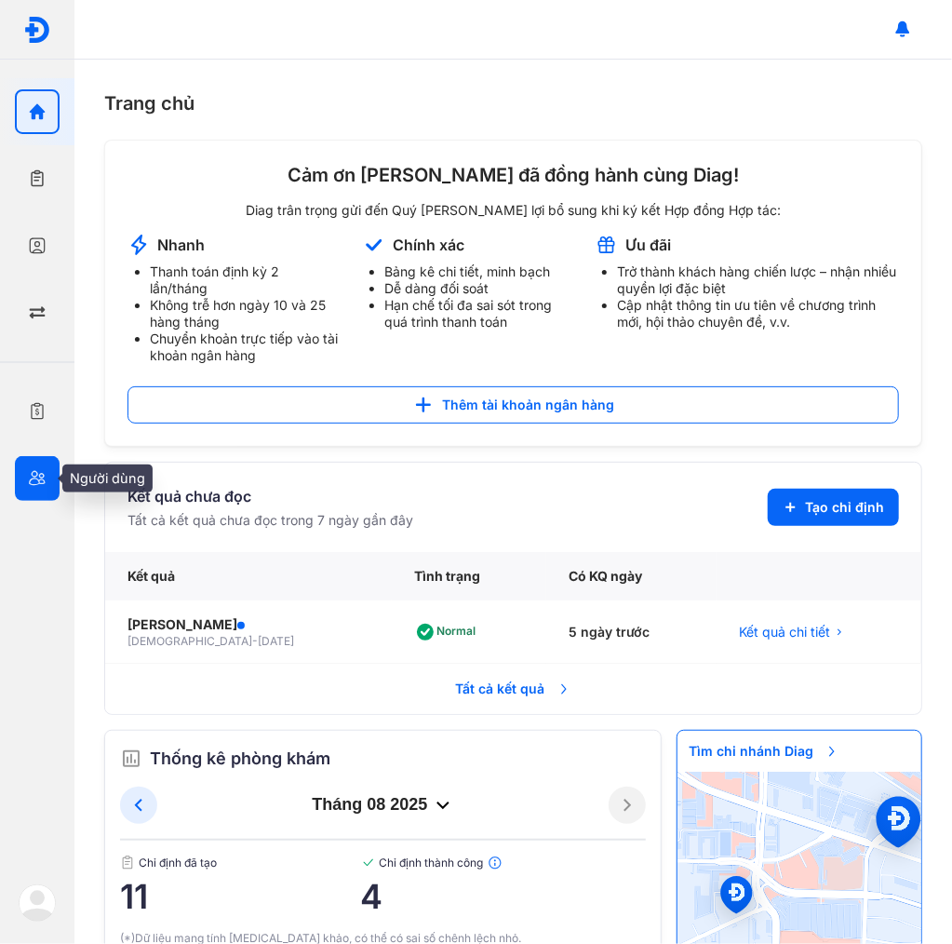
click at [31, 457] on div at bounding box center [37, 478] width 45 height 45
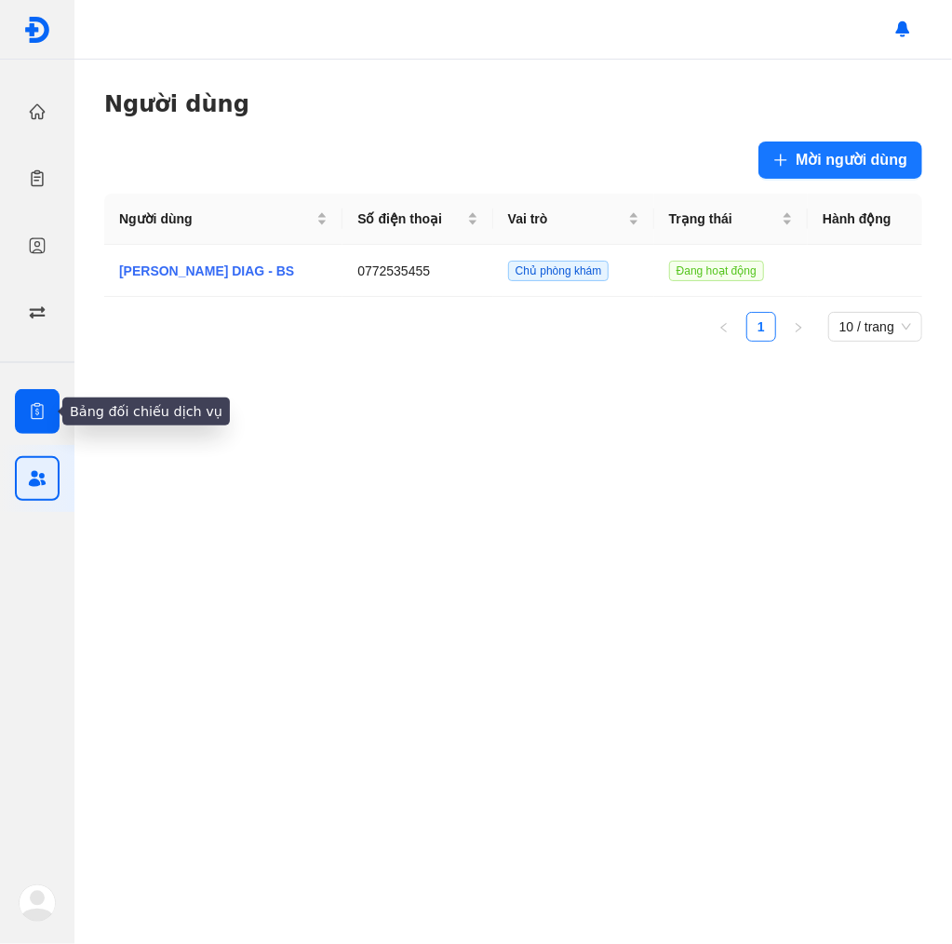
click at [35, 422] on div at bounding box center [37, 411] width 45 height 45
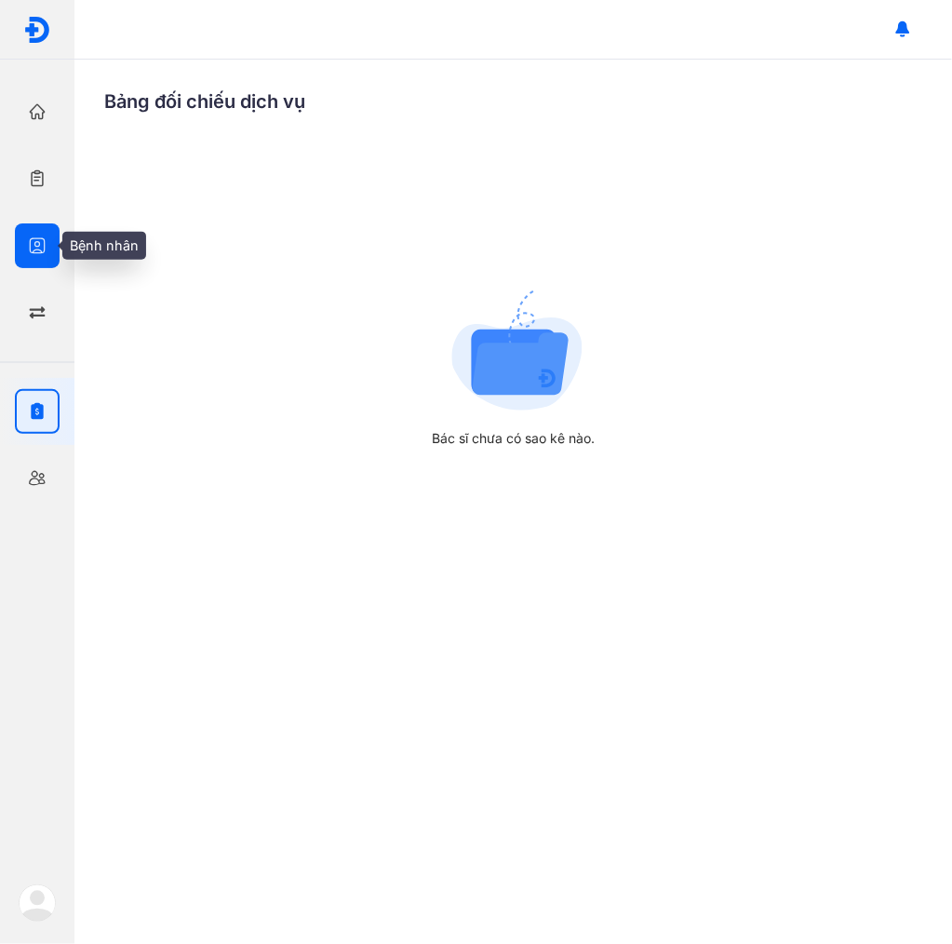
click at [43, 257] on div at bounding box center [37, 245] width 45 height 45
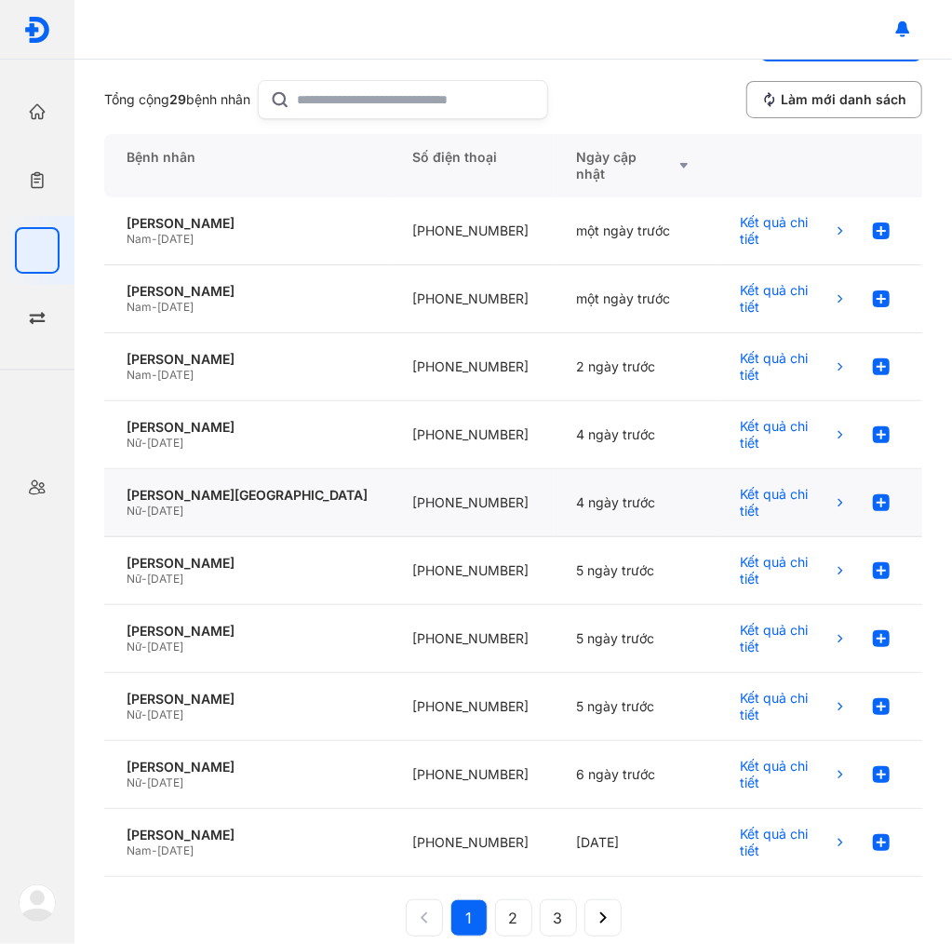
scroll to position [130, 0]
